Goal: Information Seeking & Learning: Find specific fact

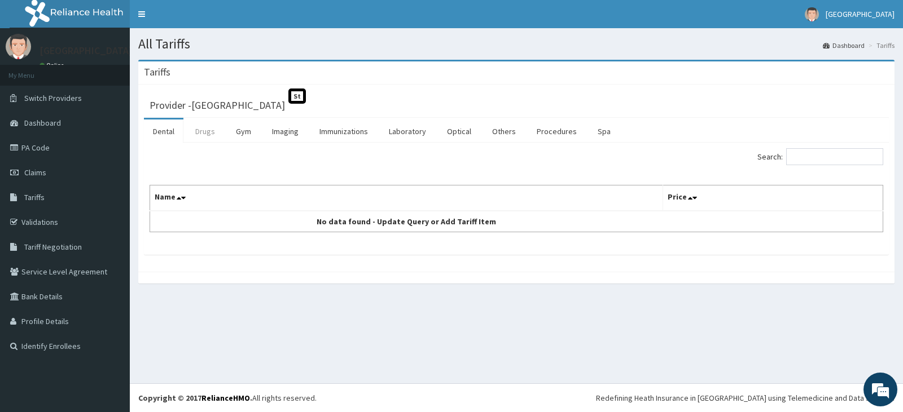
click at [219, 130] on link "Drugs" at bounding box center [205, 132] width 38 height 24
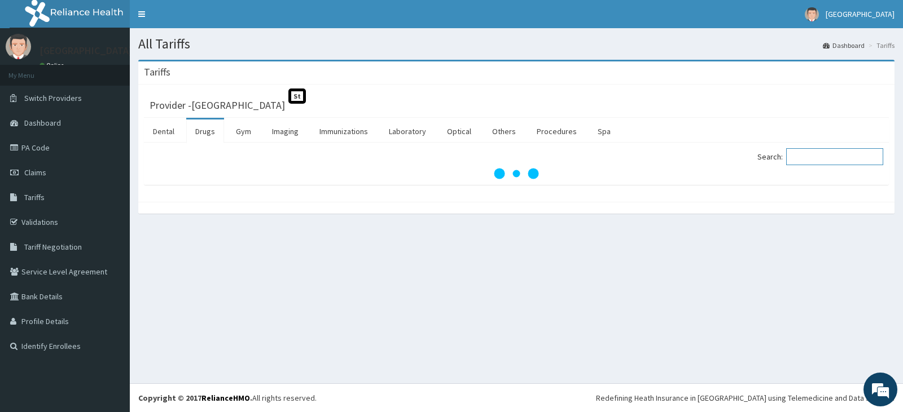
click at [823, 159] on input "Search:" at bounding box center [834, 156] width 97 height 17
click at [812, 159] on input "Search:" at bounding box center [834, 156] width 97 height 17
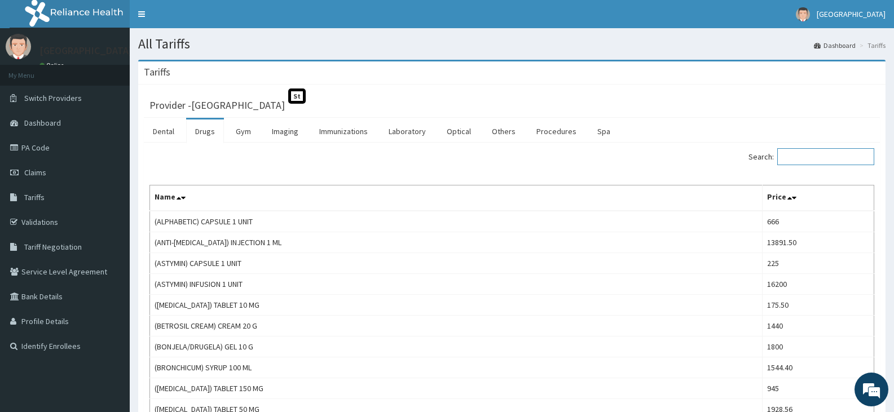
paste input "Multivite"
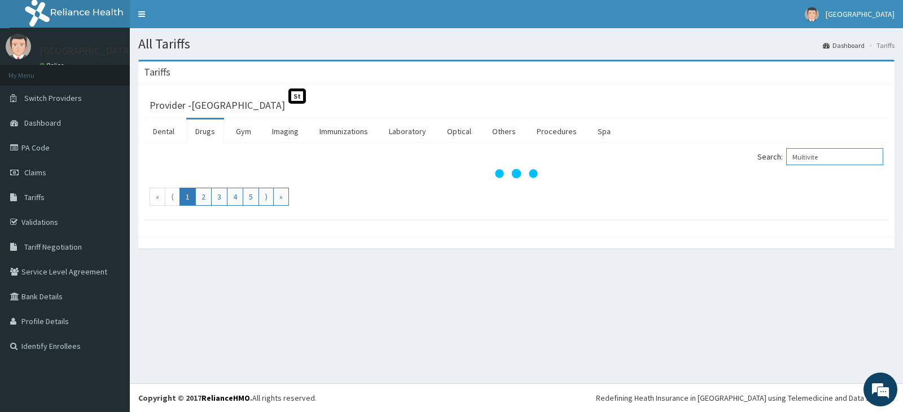
click at [803, 155] on input "Multivite" at bounding box center [834, 156] width 97 height 17
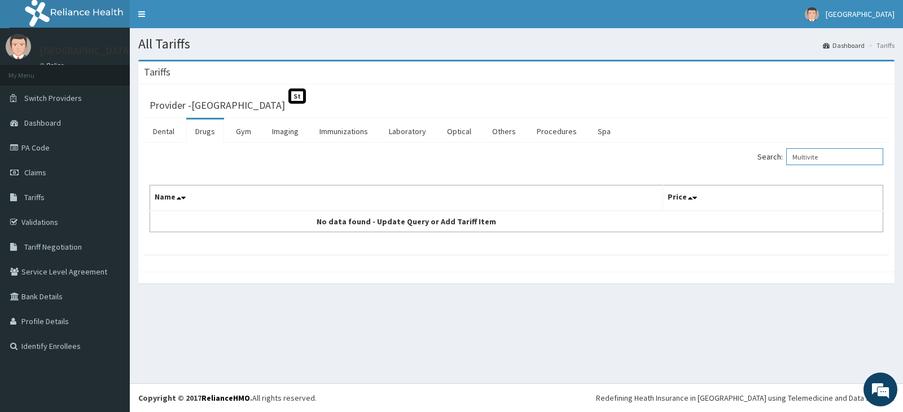
click at [842, 157] on input "Multivite" at bounding box center [834, 156] width 97 height 17
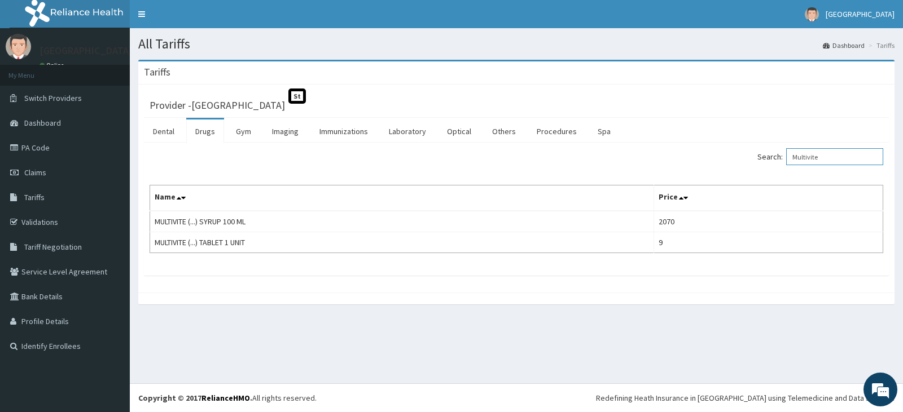
type input "Multivite"
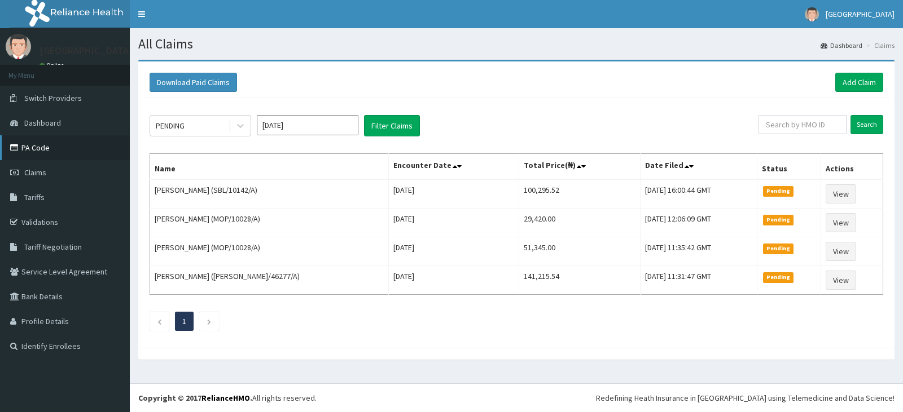
click at [53, 152] on link "PA Code" at bounding box center [65, 147] width 130 height 25
